Goal: Information Seeking & Learning: Find specific fact

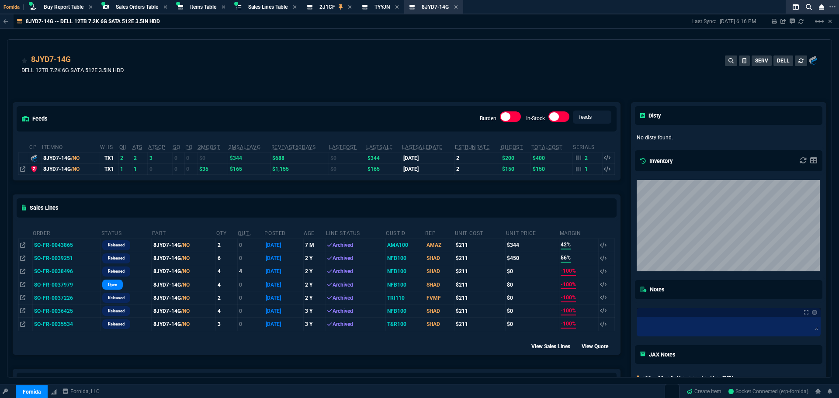
select select "9: OCAM"
click at [312, 81] on div "8JYD7-14G DELL 12TB 7.2K 6G SATA 512E 3.5IN HDD SERV DELL" at bounding box center [419, 69] width 796 height 31
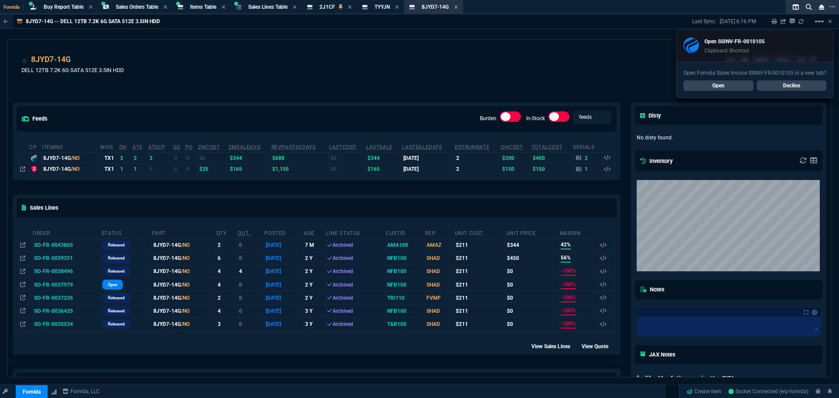
click at [703, 88] on link "Open" at bounding box center [719, 85] width 70 height 10
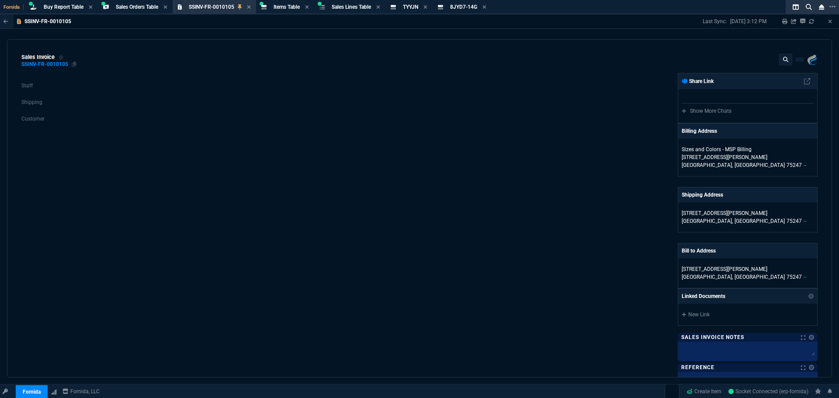
click at [62, 65] on div "SSINV-FR-0010105" at bounding box center [44, 64] width 47 height 1
click at [289, 5] on span "Items Table" at bounding box center [287, 7] width 26 height 6
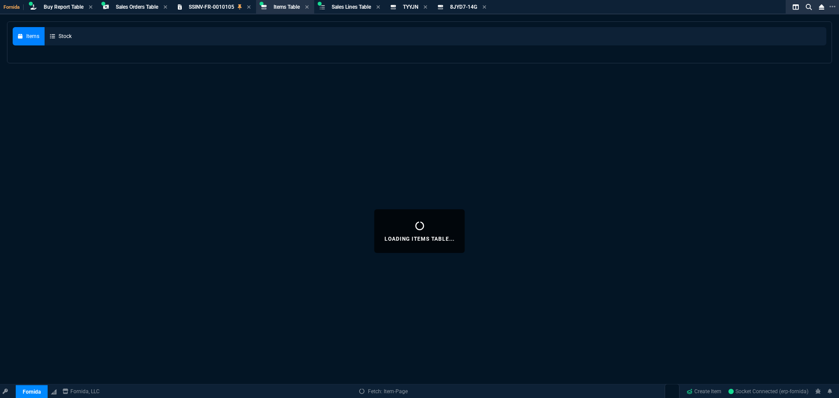
select select
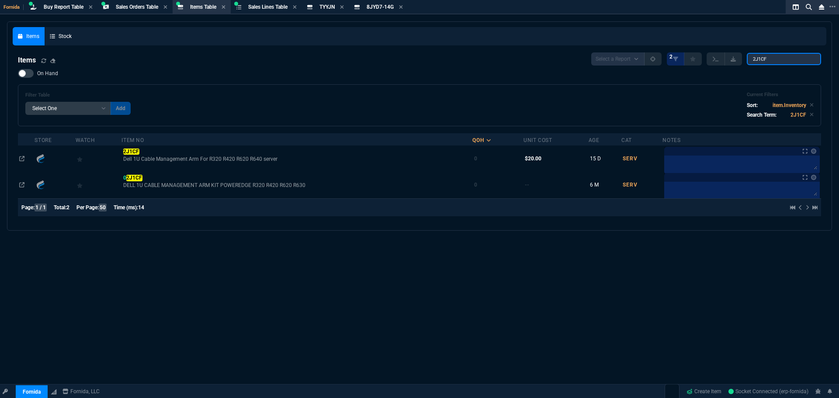
drag, startPoint x: 772, startPoint y: 60, endPoint x: 572, endPoint y: 40, distance: 200.7
click at [625, 52] on nx-fornida-items-table "Items Select a Report NEW QUERY 2 2J1CF On Hand Filter Table Select One Add Fil…" at bounding box center [420, 136] width 814 height 178
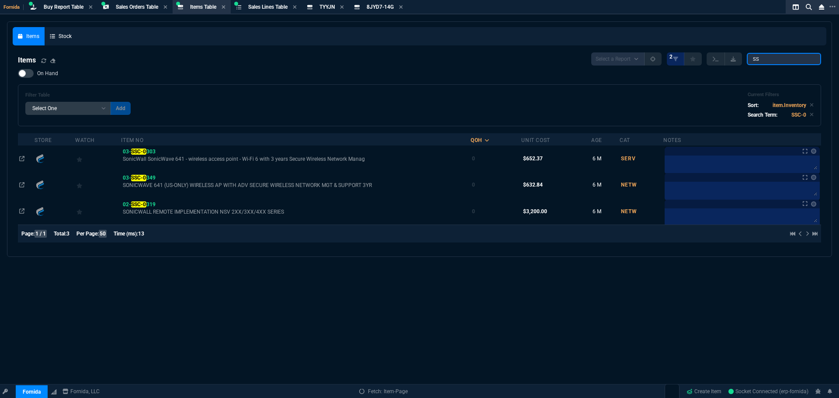
type input "S"
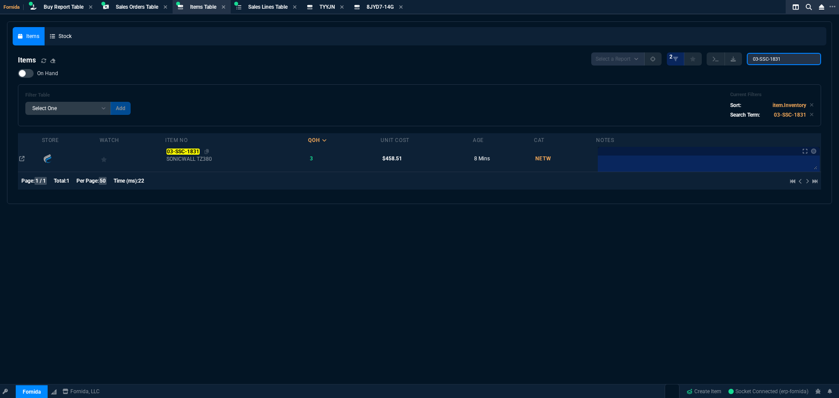
type input "03-SSC-1831"
click at [194, 153] on mark "03-SSC-1831" at bounding box center [183, 152] width 33 height 6
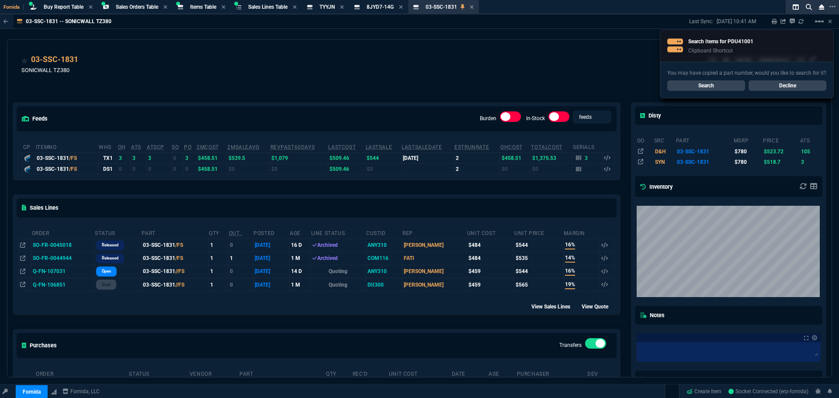
click at [703, 86] on link "Search" at bounding box center [706, 85] width 78 height 10
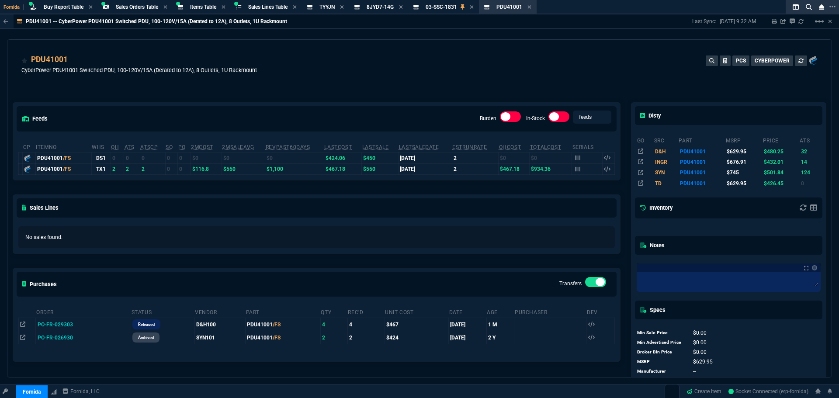
click at [308, 78] on div "PDU41001 CyberPower PDU41001 Switched PDU, 100-120V/15A (Derated to 12A), 8 Out…" at bounding box center [419, 69] width 796 height 31
